Goal: Feedback & Contribution: Contribute content

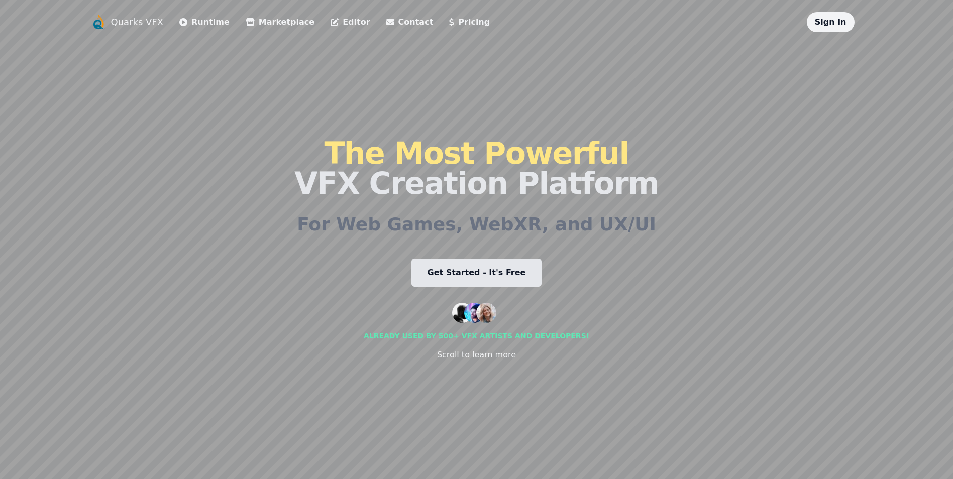
click at [803, 17] on nav "Quarks VFX Runtime Marketplace Editor Contact Pricing Sign In" at bounding box center [476, 22] width 771 height 20
click at [844, 24] on link "Sign In" at bounding box center [831, 22] width 32 height 10
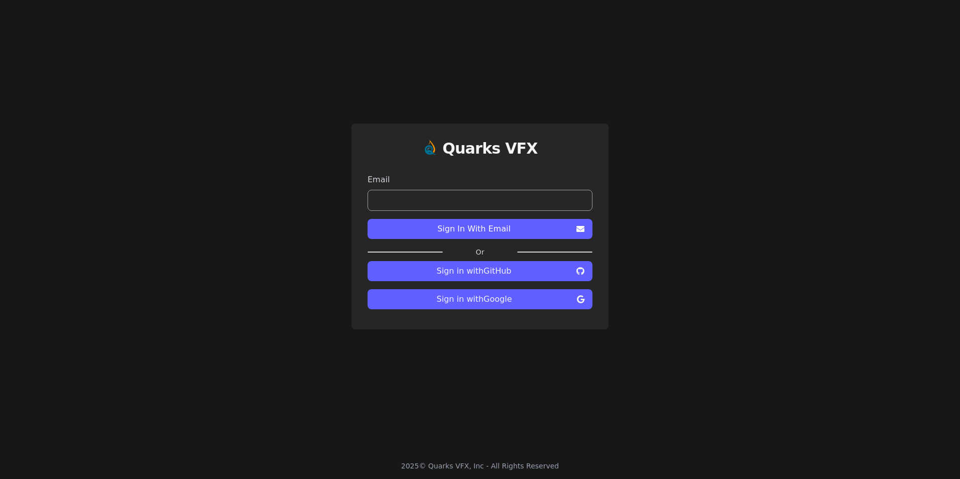
click at [462, 295] on span "Sign in with Google" at bounding box center [474, 299] width 197 height 12
click at [455, 201] on input "email" at bounding box center [480, 200] width 225 height 21
type input "**********"
click at [507, 221] on form "**********" at bounding box center [480, 204] width 225 height 77
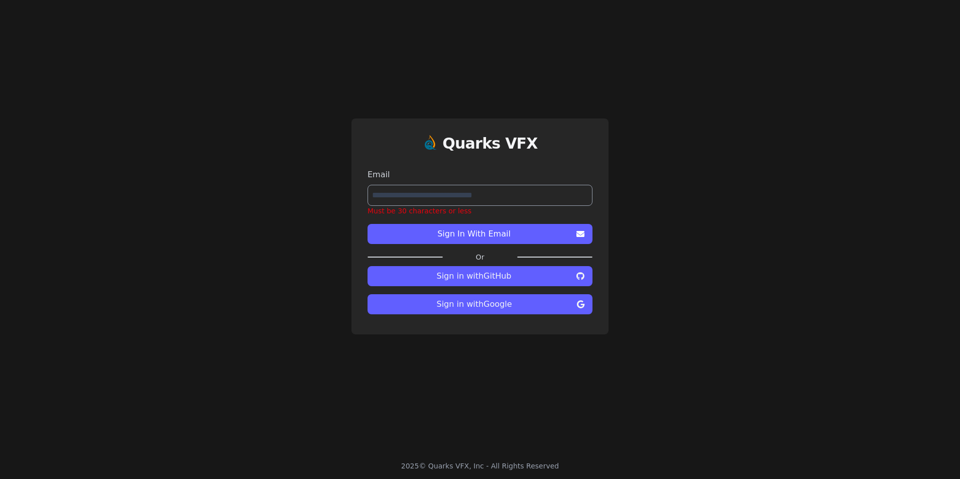
click at [505, 239] on span "Sign In With Email" at bounding box center [474, 234] width 197 height 12
click at [504, 239] on span "Sign In With Email" at bounding box center [474, 234] width 197 height 12
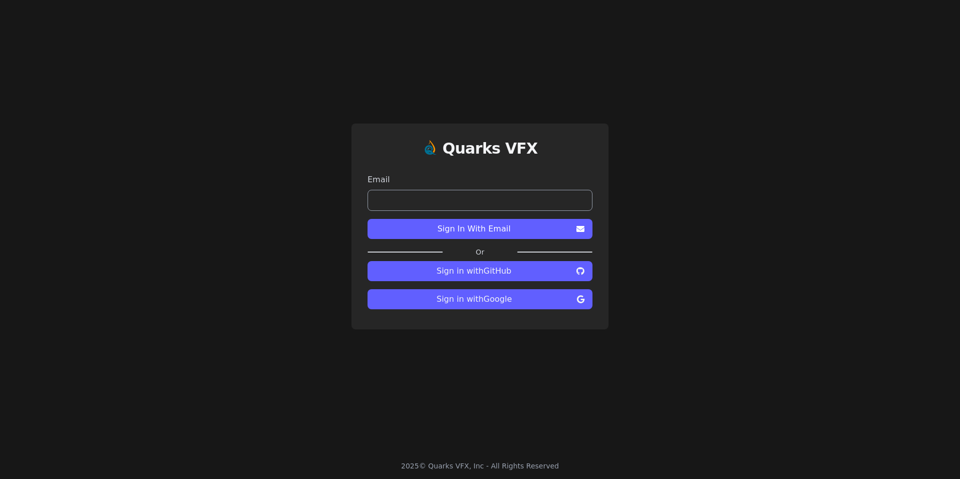
click at [562, 223] on span "Sign In With Email" at bounding box center [474, 229] width 197 height 12
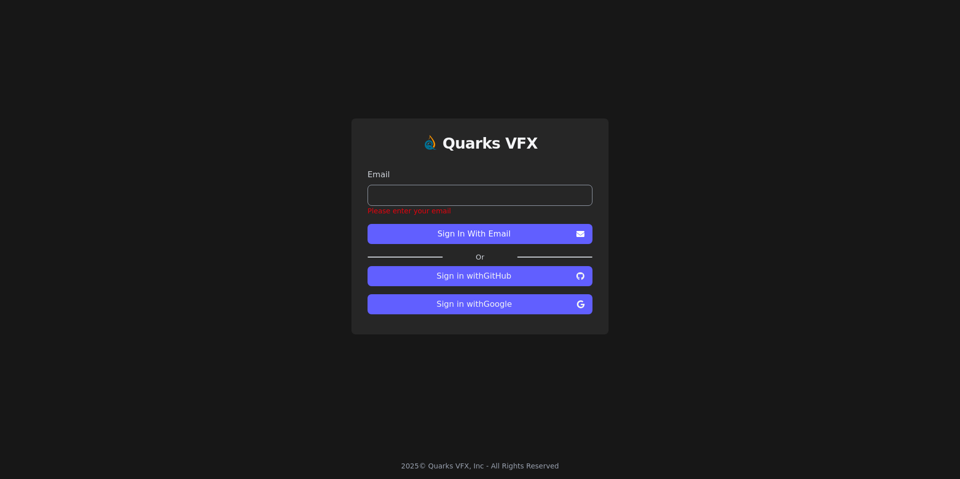
click at [481, 202] on input "email" at bounding box center [480, 195] width 225 height 21
type input "**********"
click at [510, 234] on span "Sign In With Email" at bounding box center [474, 234] width 197 height 12
click at [510, 234] on span "Sign In With Email" at bounding box center [470, 234] width 197 height 12
click at [500, 277] on span "Sign in with GitHub" at bounding box center [470, 276] width 197 height 12
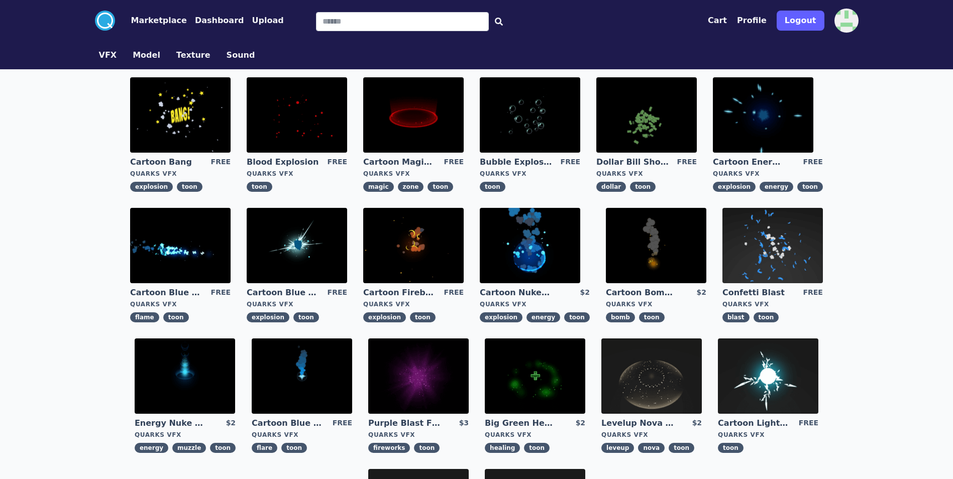
click at [150, 55] on button "Model" at bounding box center [147, 55] width 28 height 12
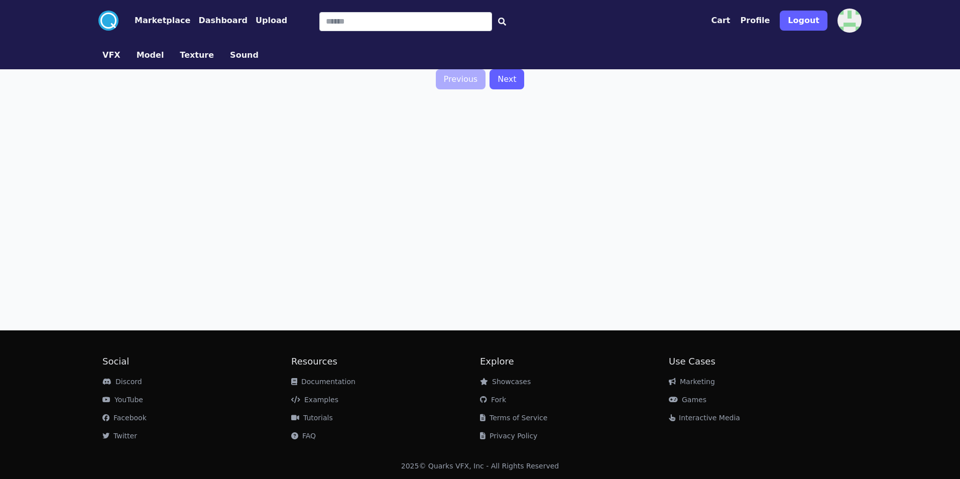
click at [191, 54] on button "Texture" at bounding box center [197, 55] width 34 height 12
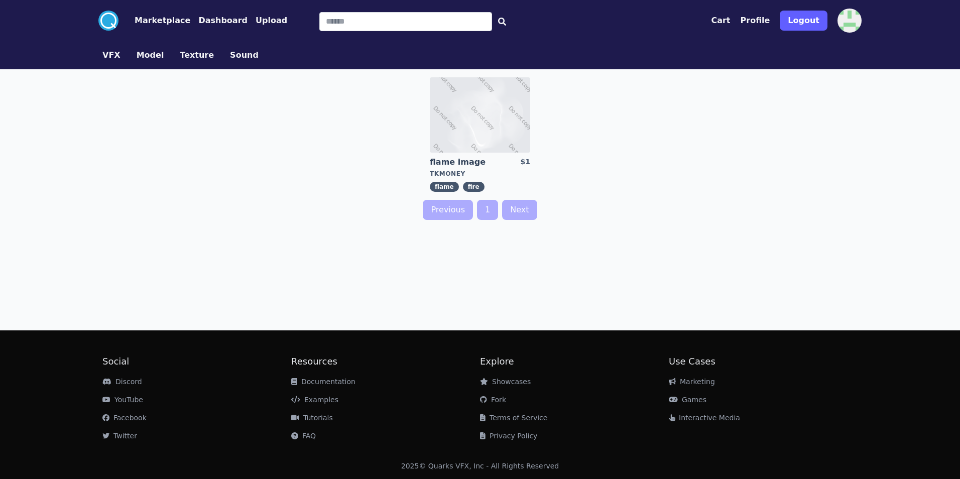
click at [762, 20] on button "Profile" at bounding box center [756, 21] width 30 height 12
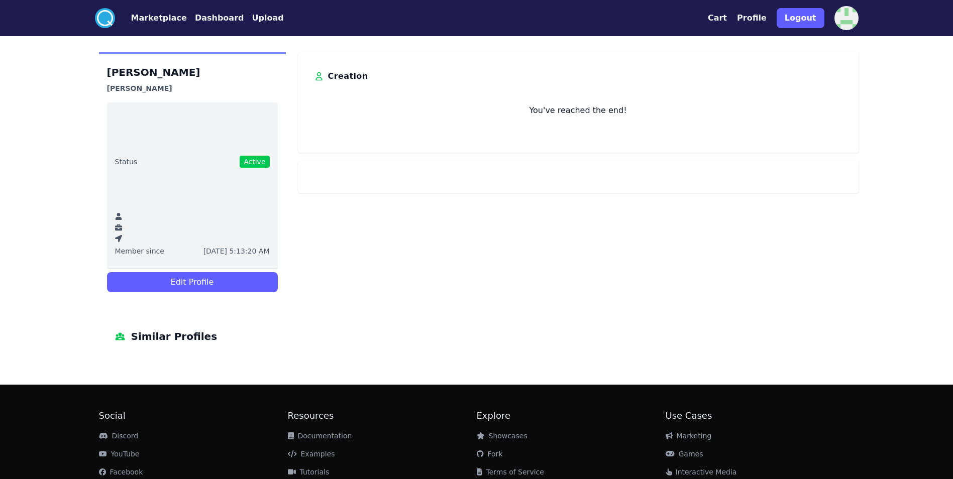
click at [727, 18] on button "Cart" at bounding box center [717, 18] width 19 height 12
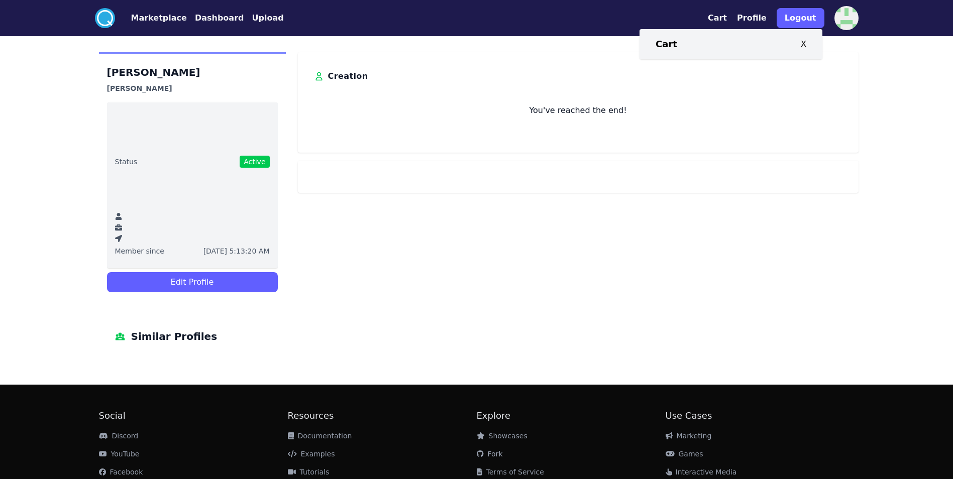
click at [799, 44] on div "Cart X" at bounding box center [730, 44] width 151 height 14
click at [801, 43] on div "Cart X" at bounding box center [730, 44] width 151 height 14
click at [803, 41] on div "X" at bounding box center [804, 44] width 6 height 12
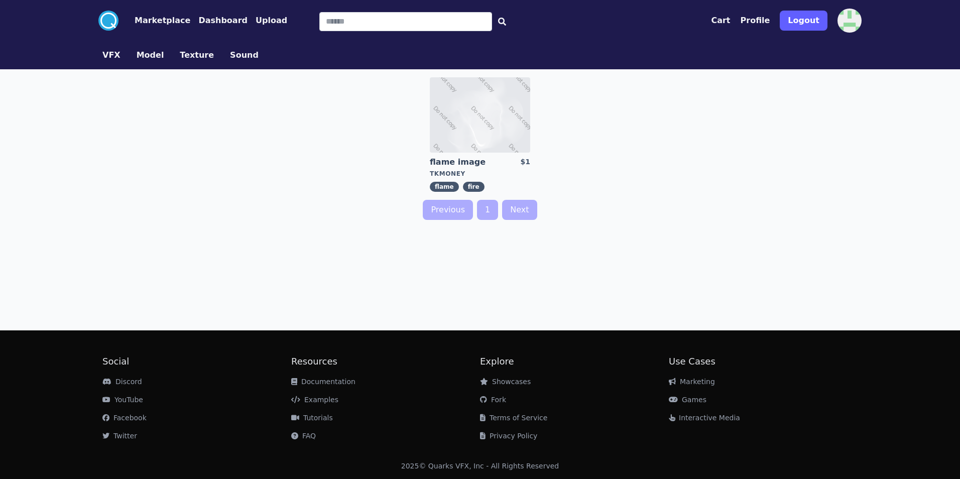
click at [103, 52] on button "VFX" at bounding box center [111, 55] width 18 height 12
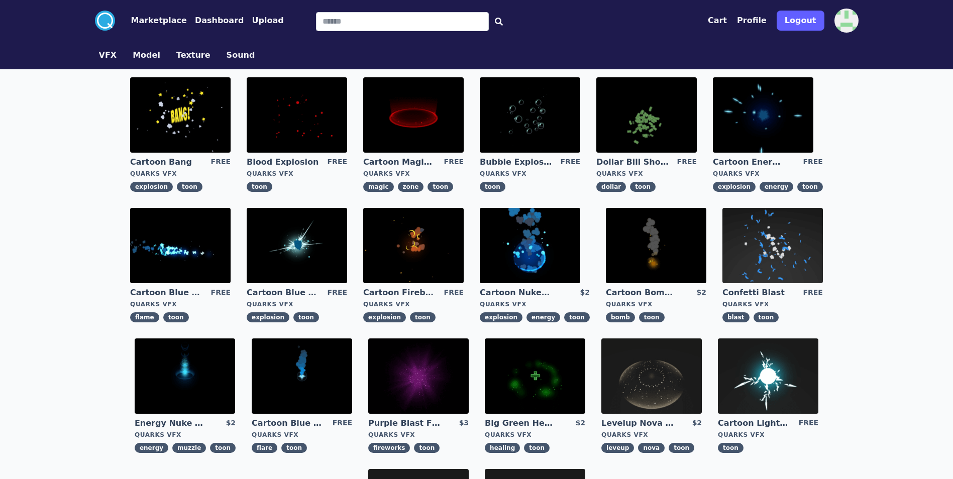
click at [252, 15] on button "Upload" at bounding box center [268, 21] width 32 height 12
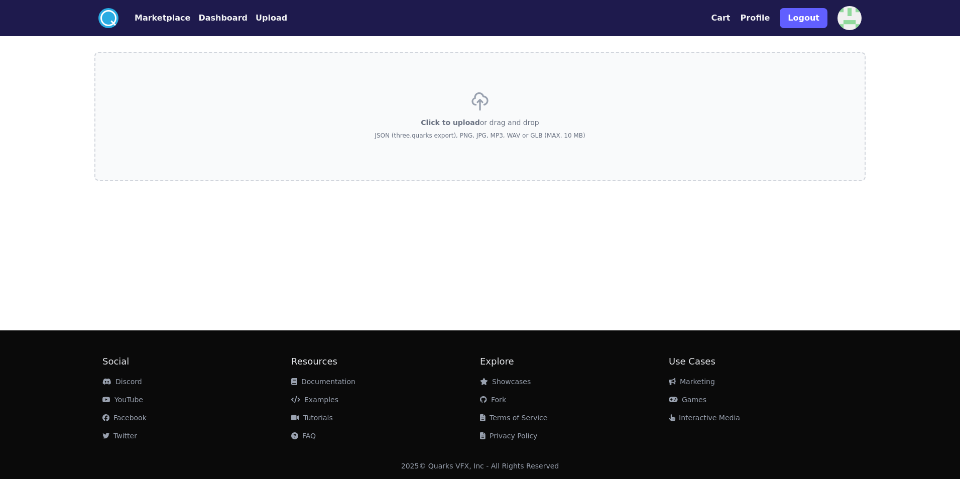
click at [441, 126] on span "Click to upload" at bounding box center [450, 123] width 59 height 8
click at [0, 0] on input "Click to upload or drag and drop JSON (three.quarks export), PNG, JPG, MP3, WAV…" at bounding box center [0, 0] width 0 height 0
drag, startPoint x: 458, startPoint y: 139, endPoint x: 405, endPoint y: 139, distance: 52.7
click at [405, 139] on p "JSON (three.quarks export), PNG, JPG, MP3, WAV or GLB (MAX. 10 MB)" at bounding box center [480, 136] width 210 height 8
copy p "three.quarks export)"
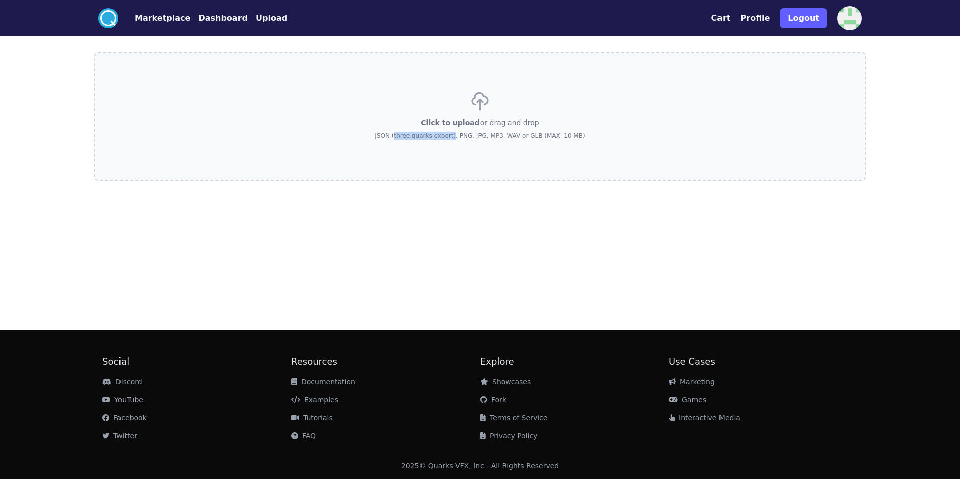
click at [616, 212] on div "Click to upload or drag and drop JSON (three.quarks export), PNG, JPG, MP3, WAV…" at bounding box center [479, 179] width 771 height 286
click at [214, 15] on button "Dashboard" at bounding box center [222, 18] width 49 height 12
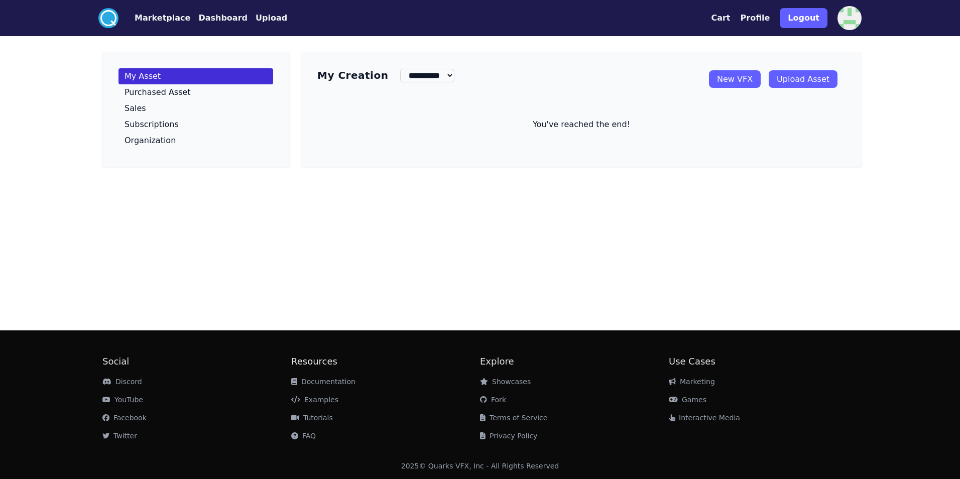
click at [108, 14] on circle at bounding box center [108, 18] width 20 height 20
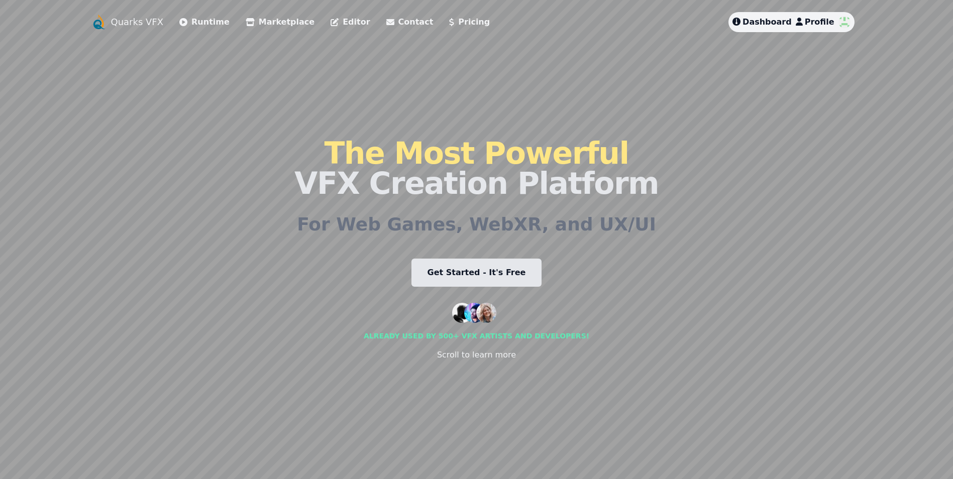
click at [465, 274] on link "Get Started - It's Free" at bounding box center [476, 273] width 131 height 28
